Goal: Task Accomplishment & Management: Complete application form

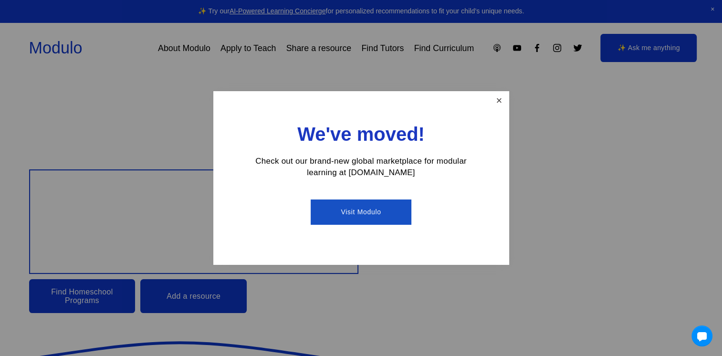
click at [502, 100] on link "Close" at bounding box center [499, 101] width 17 height 17
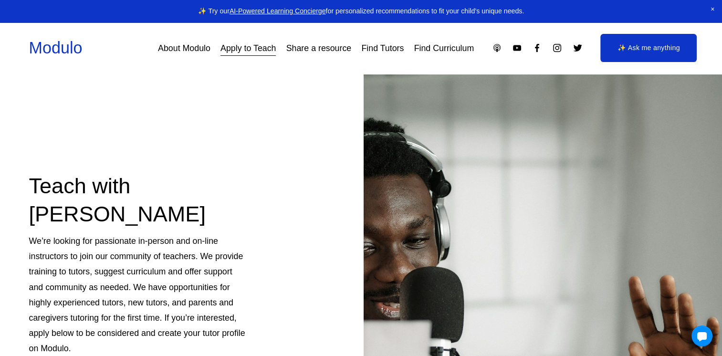
click at [244, 135] on div "Teach with Modulo We’re looking for passionate in-person and on-line instructor…" at bounding box center [361, 288] width 722 height 428
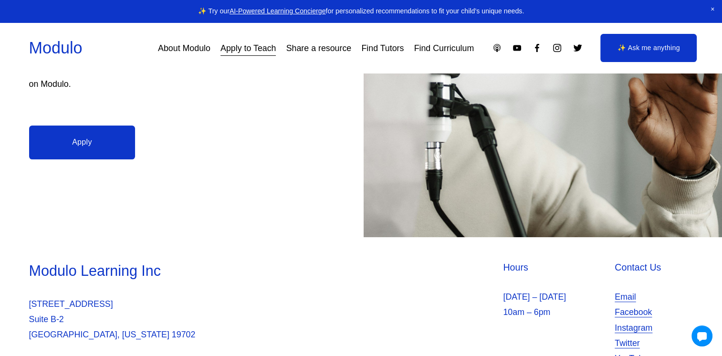
scroll to position [267, 0]
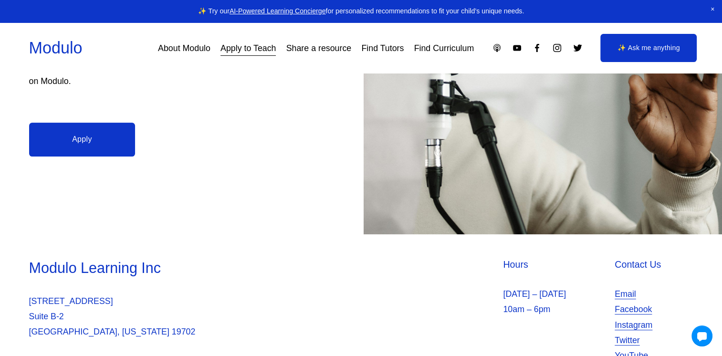
click at [92, 129] on link "Apply" at bounding box center [82, 140] width 106 height 34
